Goal: Navigation & Orientation: Find specific page/section

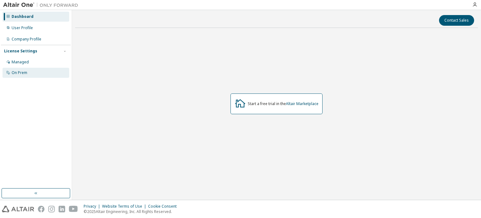
click at [21, 72] on div "On Prem" at bounding box center [20, 72] width 16 height 5
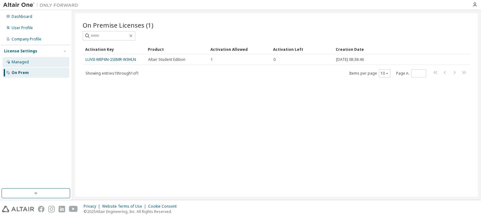
click at [22, 62] on div "Managed" at bounding box center [20, 62] width 17 height 5
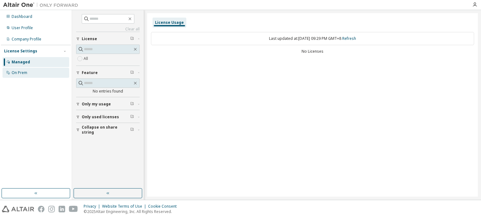
click at [22, 71] on div "On Prem" at bounding box center [20, 72] width 16 height 5
